Goal: Task Accomplishment & Management: Manage account settings

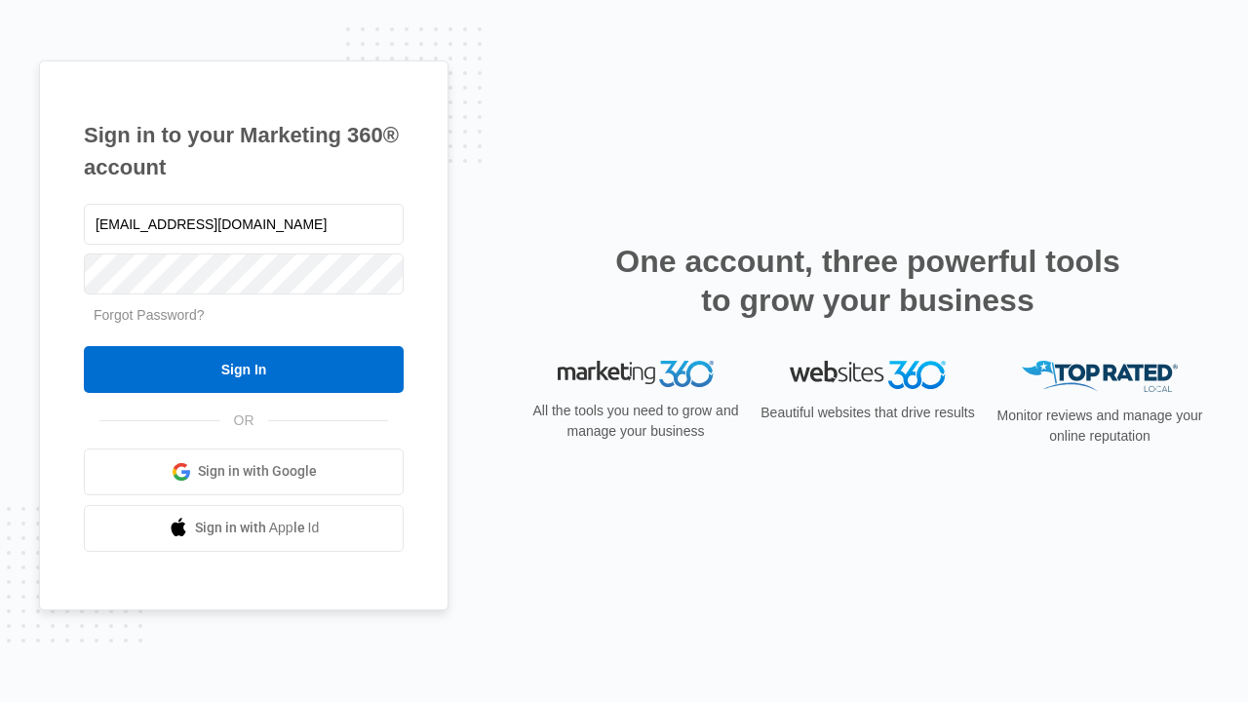
type input "dankie614@gmail.com"
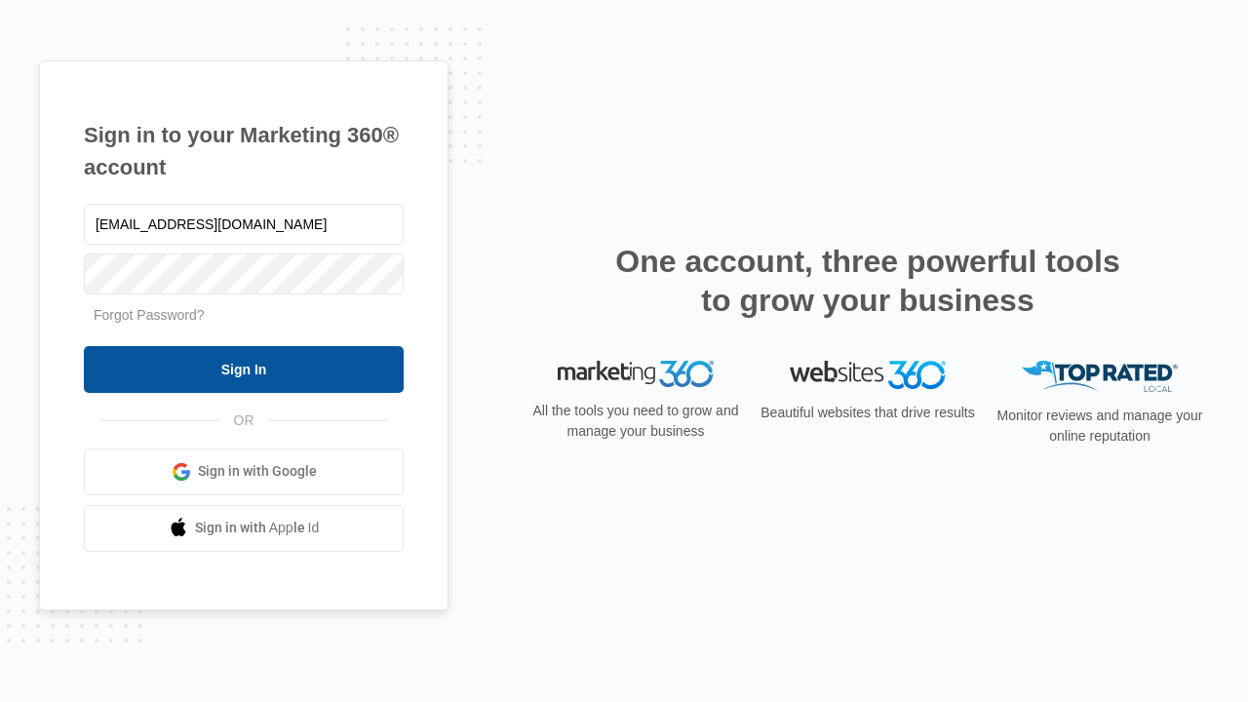
click at [244, 368] on input "Sign In" at bounding box center [244, 369] width 320 height 47
